Goal: Task Accomplishment & Management: Manage account settings

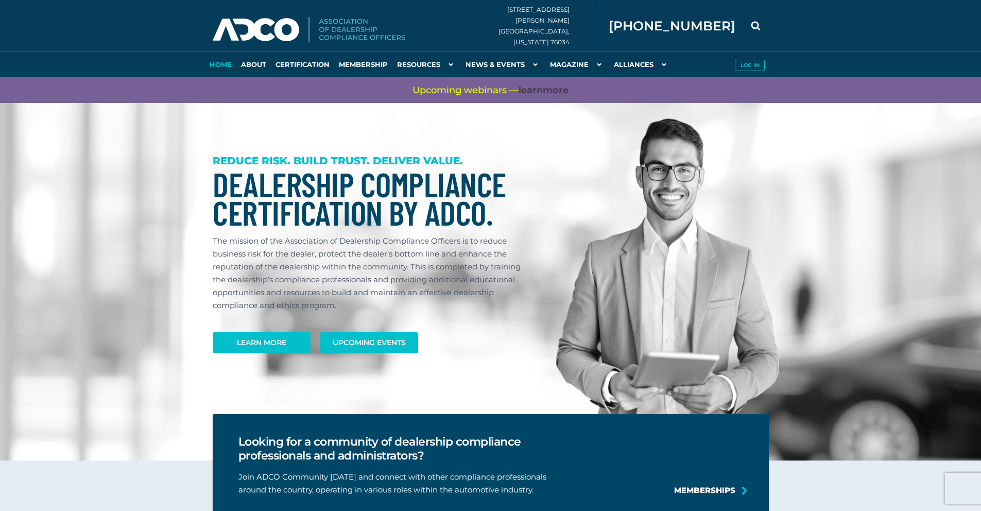
type input "cmoltane@waynesubaru.com"
click at [757, 65] on button "Log in" at bounding box center [750, 65] width 30 height 11
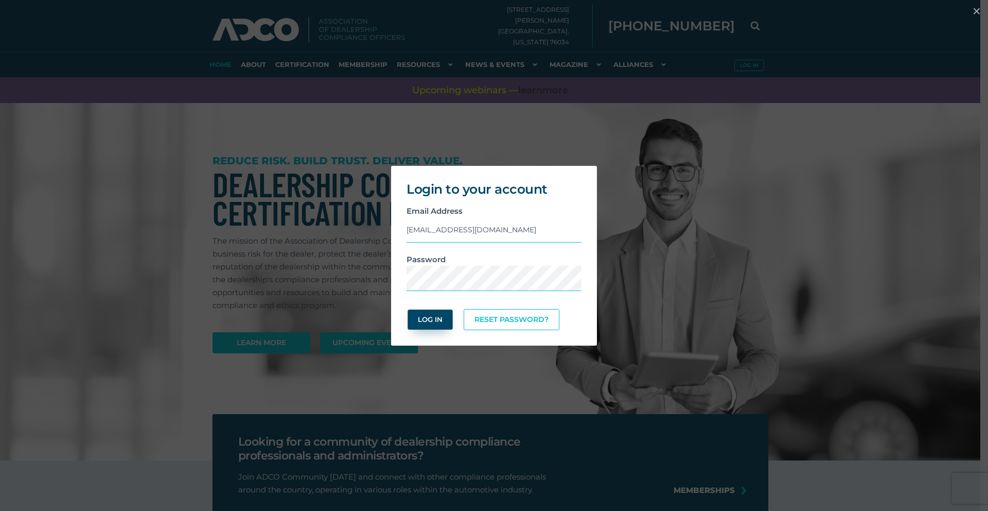
click at [432, 314] on button "Log In" at bounding box center [430, 319] width 45 height 20
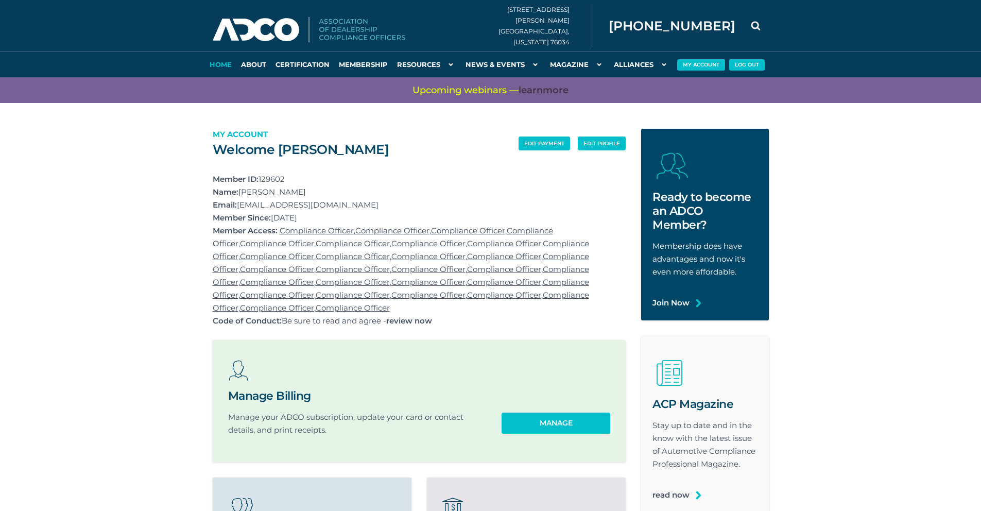
click at [214, 59] on link "Home" at bounding box center [220, 64] width 31 height 26
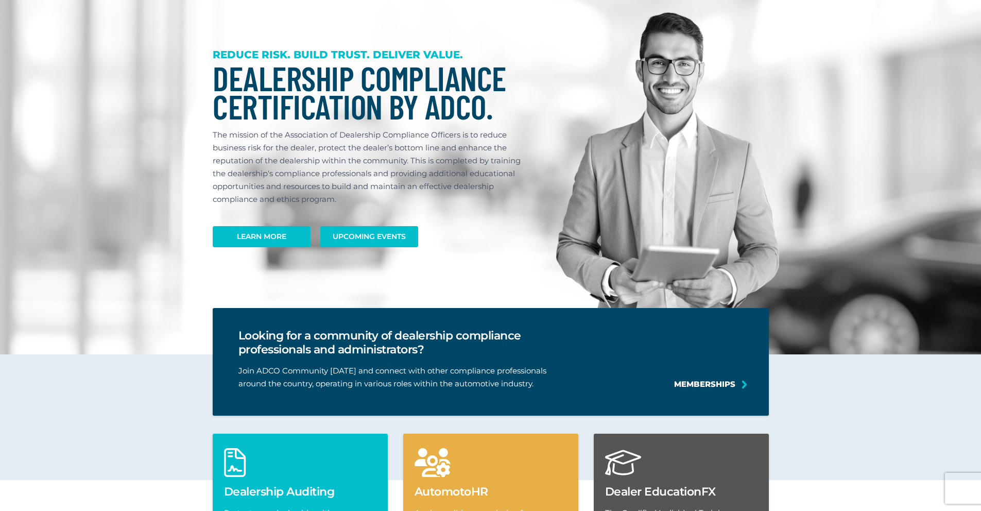
scroll to position [103, 0]
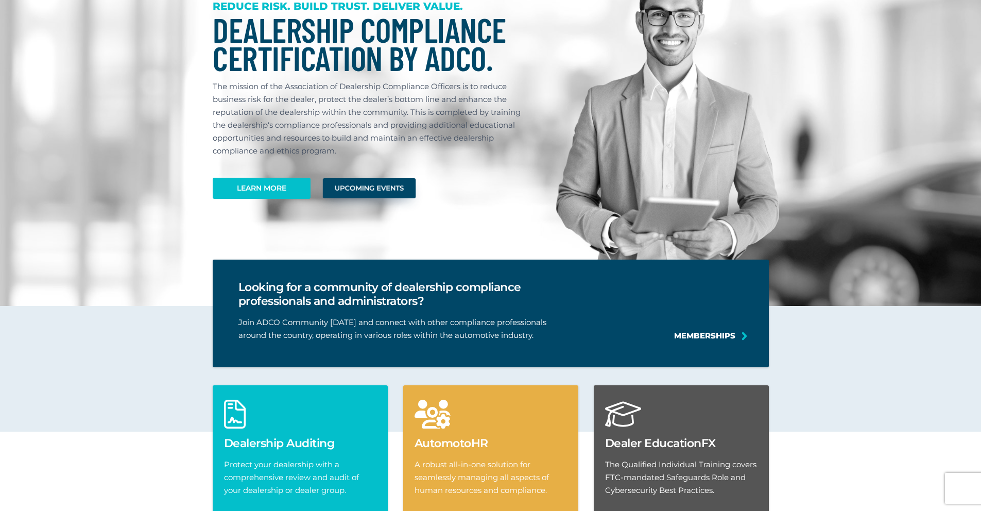
click at [383, 197] on link "Upcoming Events" at bounding box center [368, 188] width 93 height 20
